Goal: Navigation & Orientation: Find specific page/section

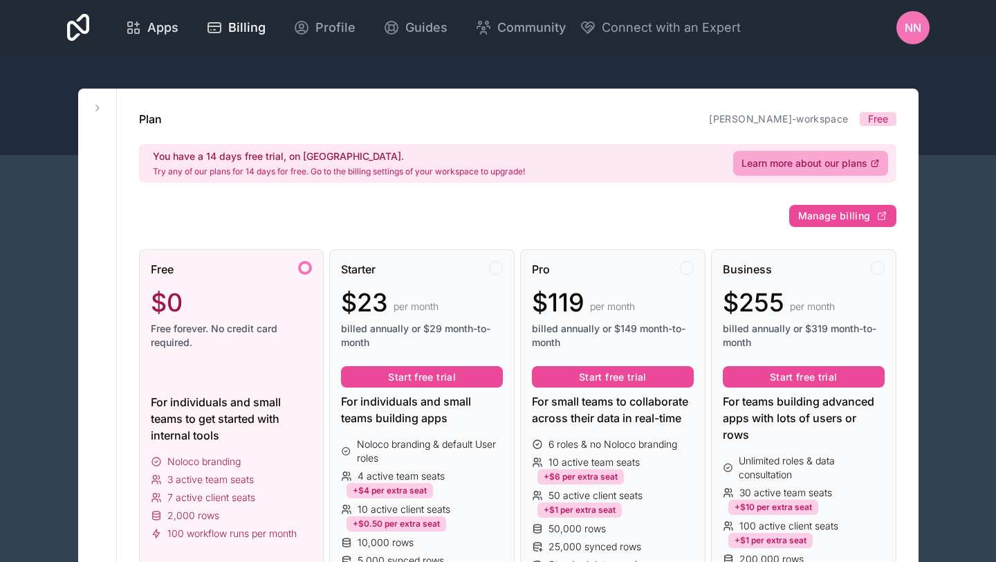
click at [172, 29] on span "Apps" at bounding box center [162, 27] width 31 height 19
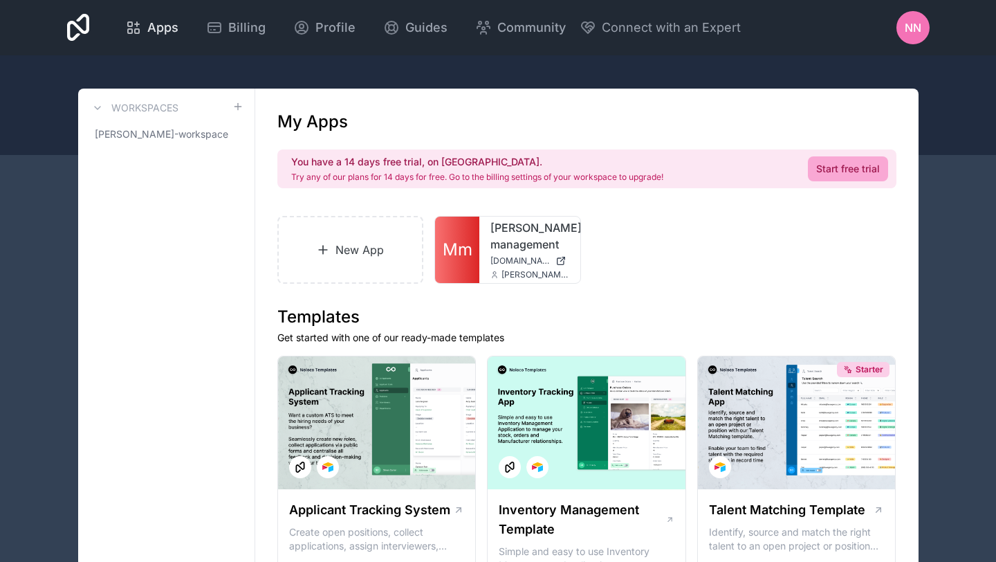
click at [142, 31] on div "Apps" at bounding box center [151, 27] width 53 height 19
click at [149, 31] on span "Apps" at bounding box center [162, 27] width 31 height 19
click at [147, 28] on span "Apps" at bounding box center [162, 27] width 31 height 19
click at [86, 31] on icon at bounding box center [78, 28] width 23 height 28
click at [486, 243] on div "[PERSON_NAME]-management [DOMAIN_NAME] [PERSON_NAME][EMAIL_ADDRESS][DOMAIN_NAME]" at bounding box center [529, 249] width 101 height 66
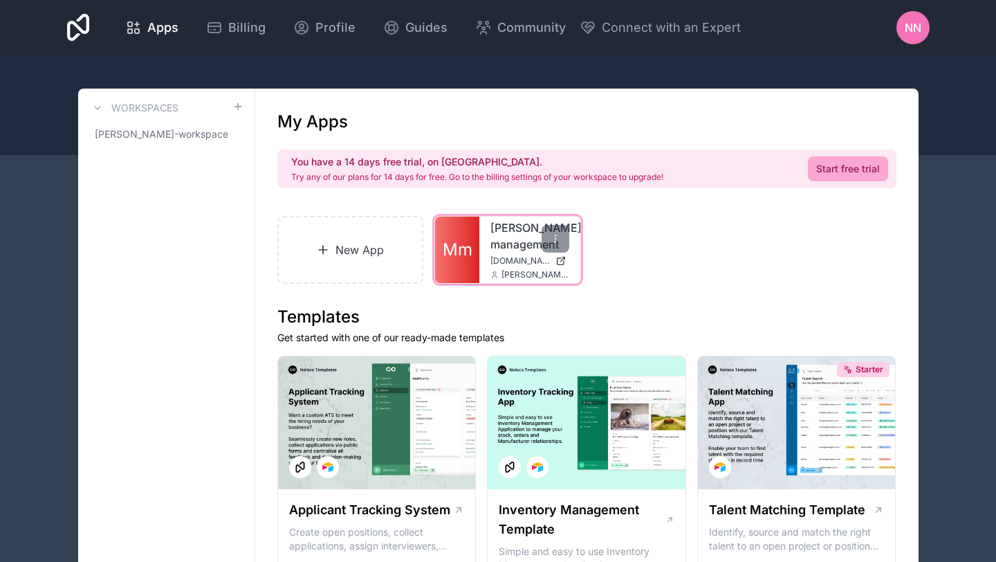
click at [486, 243] on div "[PERSON_NAME]-management [DOMAIN_NAME] [PERSON_NAME][EMAIL_ADDRESS][DOMAIN_NAME]" at bounding box center [529, 249] width 101 height 66
click at [459, 250] on span "Mm" at bounding box center [458, 250] width 30 height 22
